Goal: Find specific page/section: Find specific page/section

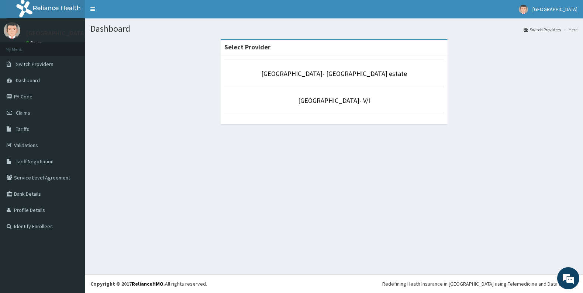
click at [313, 78] on p "[GEOGRAPHIC_DATA]- [GEOGRAPHIC_DATA] estate" at bounding box center [334, 74] width 220 height 10
click at [313, 72] on link "[GEOGRAPHIC_DATA]- [GEOGRAPHIC_DATA] estate" at bounding box center [334, 73] width 146 height 8
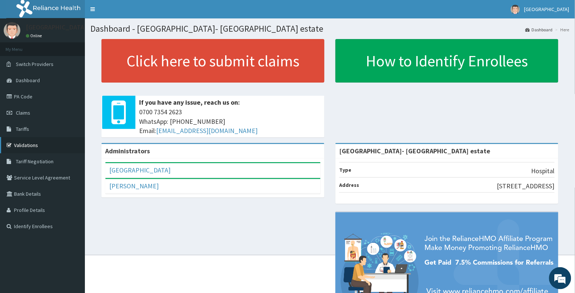
click at [22, 142] on link "Validations" at bounding box center [42, 145] width 85 height 16
